Goal: Navigation & Orientation: Find specific page/section

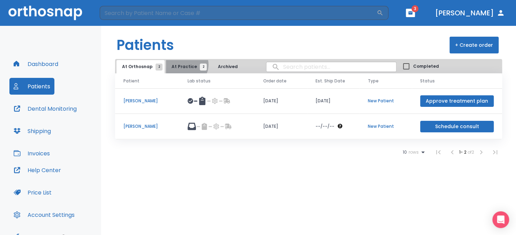
click at [183, 64] on span "At Practice 2" at bounding box center [188, 66] width 32 height 6
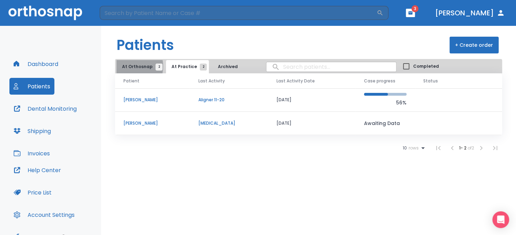
click at [130, 66] on span "At Orthosnap 2" at bounding box center [140, 66] width 37 height 6
